Goal: Task Accomplishment & Management: Use online tool/utility

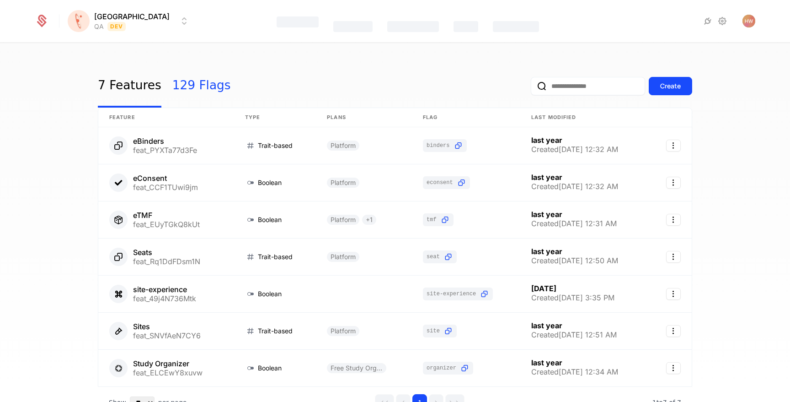
click at [194, 88] on link "129 Flags" at bounding box center [201, 85] width 59 height 43
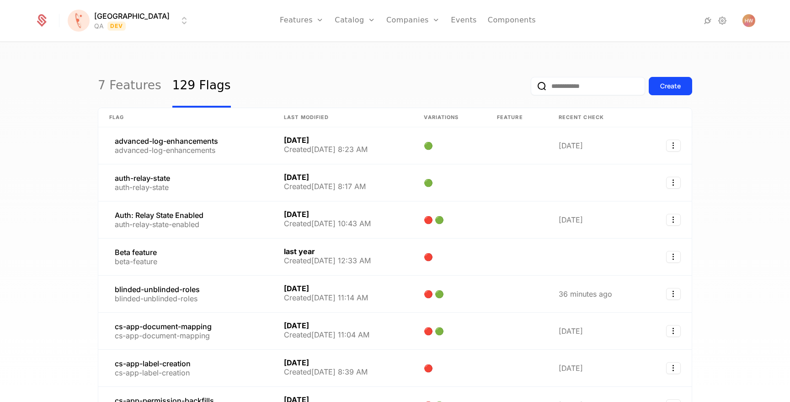
click at [572, 85] on input "email" at bounding box center [588, 86] width 114 height 18
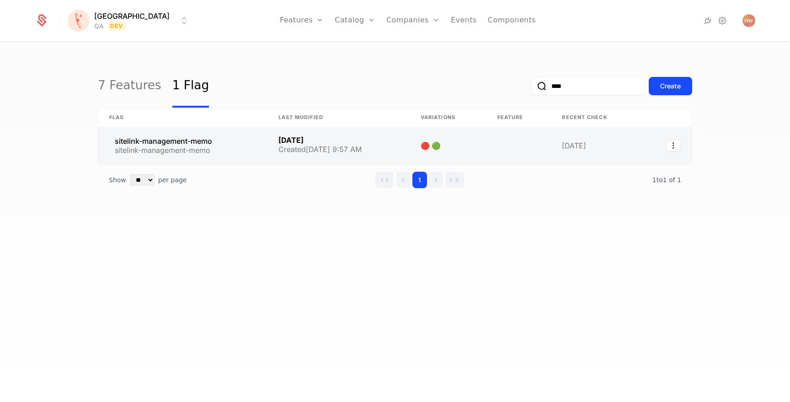
type input "****"
click at [226, 145] on link at bounding box center [182, 145] width 169 height 37
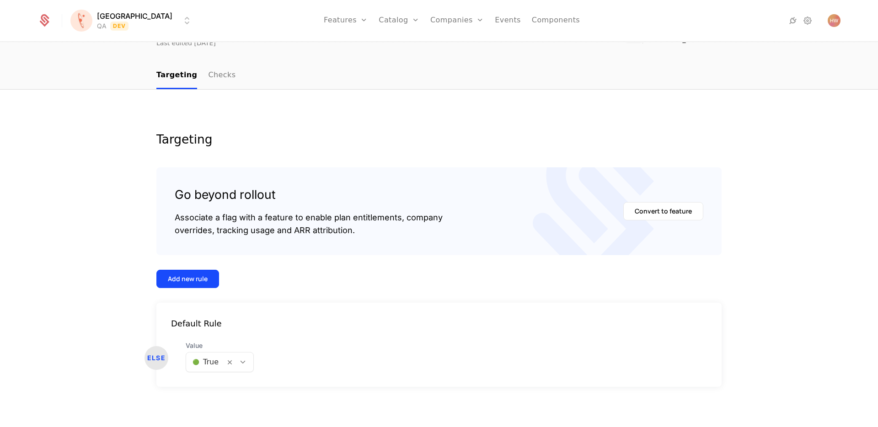
scroll to position [60, 0]
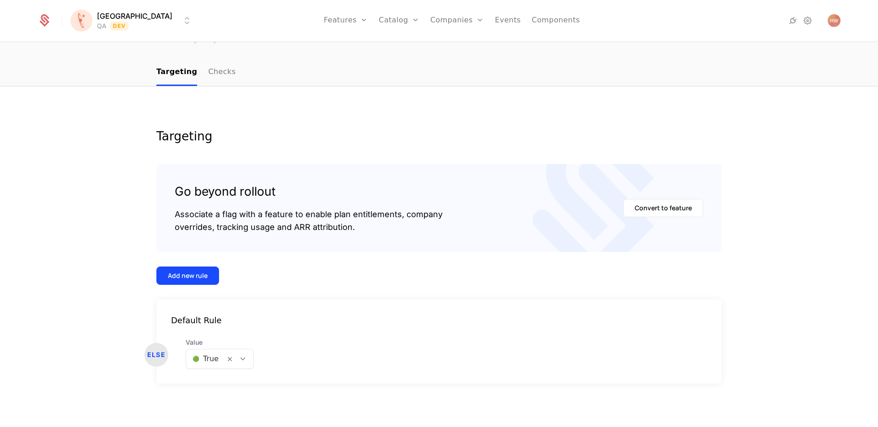
click at [201, 361] on div at bounding box center [206, 359] width 26 height 13
click at [204, 397] on span "🔴 False" at bounding box center [203, 400] width 31 height 8
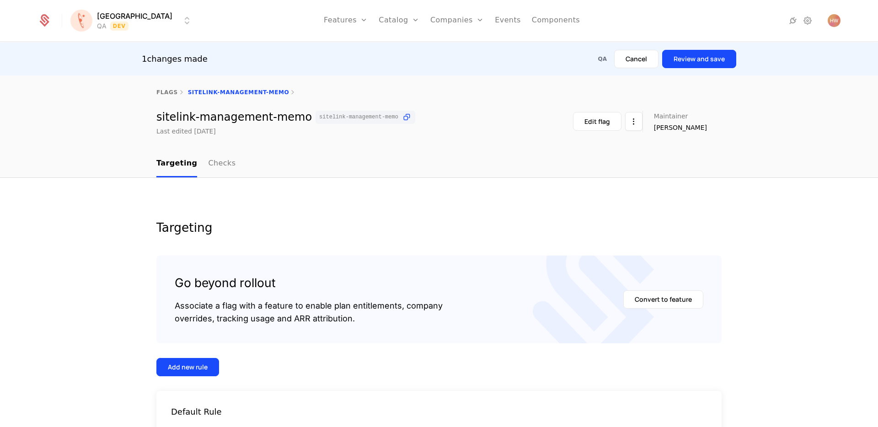
scroll to position [0, 0]
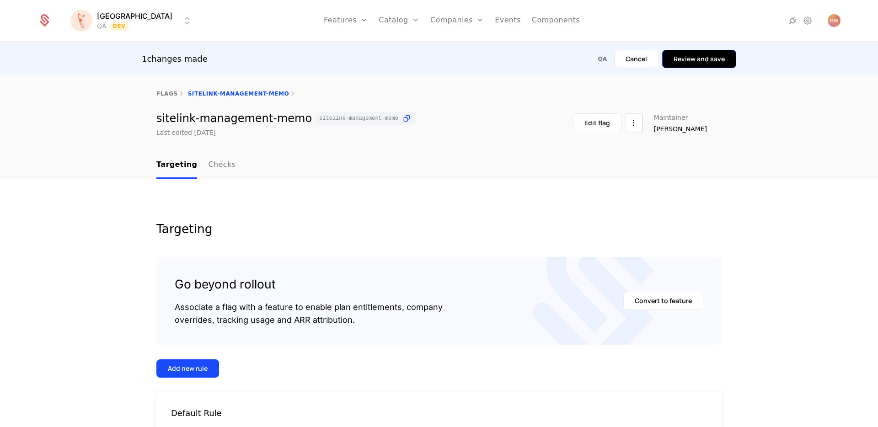
click at [698, 63] on button "Review and save" at bounding box center [699, 59] width 74 height 18
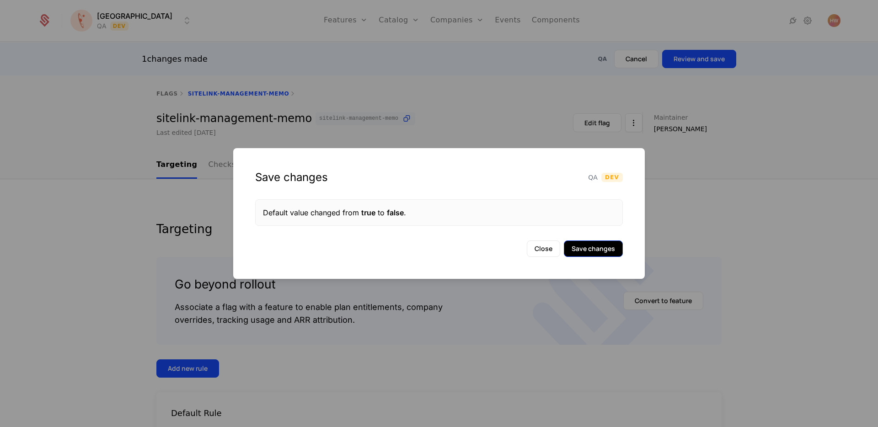
click at [605, 252] on button "Save changes" at bounding box center [593, 249] width 59 height 16
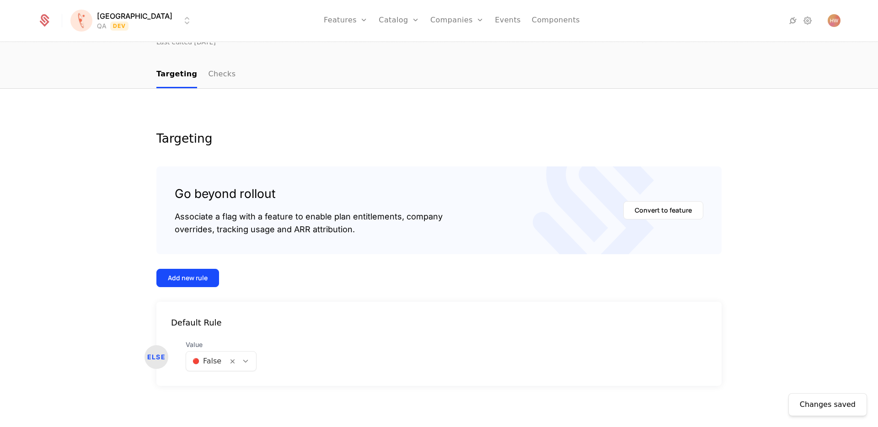
scroll to position [60, 0]
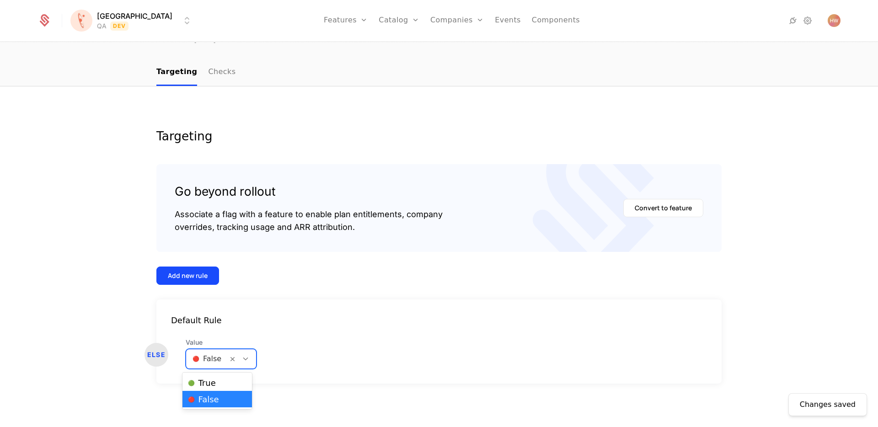
click at [207, 359] on div at bounding box center [207, 359] width 29 height 13
click at [208, 379] on span "🟢 True" at bounding box center [202, 383] width 28 height 8
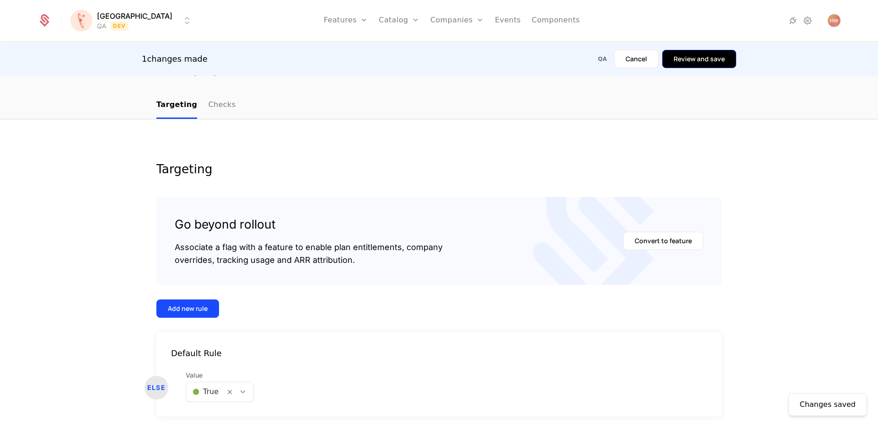
click at [698, 62] on button "Review and save" at bounding box center [699, 59] width 74 height 18
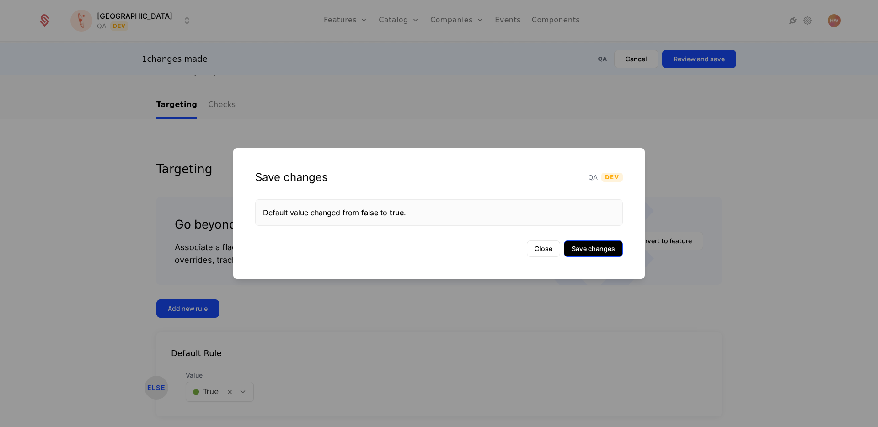
click at [604, 247] on button "Save changes" at bounding box center [593, 249] width 59 height 16
